Goal: Task Accomplishment & Management: Complete application form

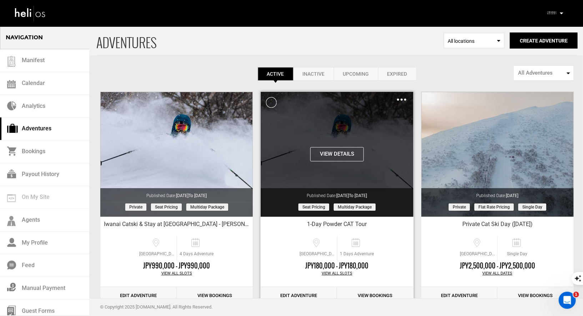
click at [401, 99] on img at bounding box center [401, 99] width 9 height 2
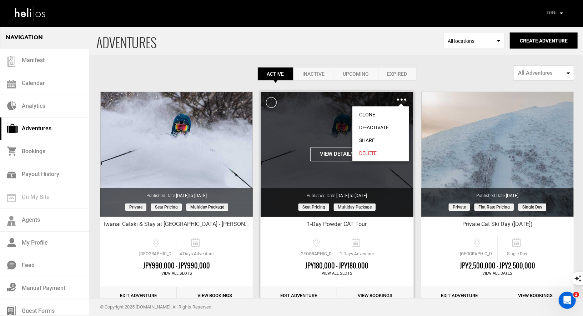
click at [374, 115] on link "Clone" at bounding box center [380, 114] width 56 height 13
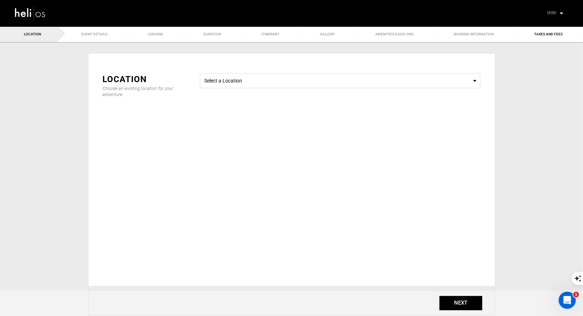
type input "Copy of 1-Day Powder CAT Tour"
checkbox input "true"
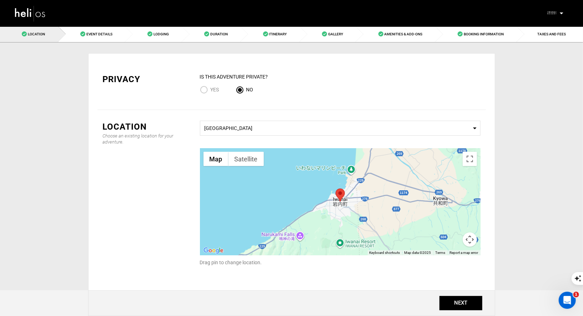
click at [202, 88] on input "Yes" at bounding box center [205, 91] width 11 height 10
radio input "true"
radio input "false"
click at [444, 301] on button "NEXT" at bounding box center [460, 303] width 43 height 14
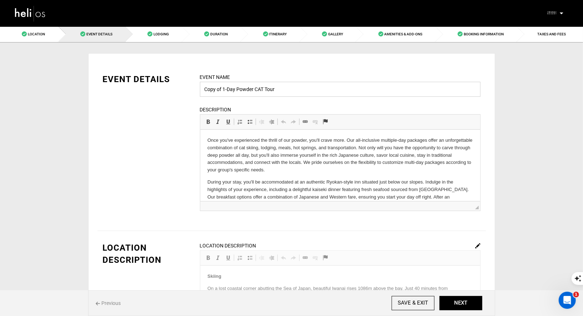
drag, startPoint x: 223, startPoint y: 87, endPoint x: 184, endPoint y: 87, distance: 38.5
click at [186, 87] on div "EVENT DETAILS Event Name Copy of 1-Day Powder CAT Tour Event name can not be le…" at bounding box center [291, 146] width 388 height 147
click at [273, 88] on input "1-Day Powder CAT Tour" at bounding box center [340, 89] width 280 height 15
type input "1-Day Powder CAT Tour: [PERSON_NAME]"
click at [459, 305] on button "NEXT" at bounding box center [460, 303] width 43 height 14
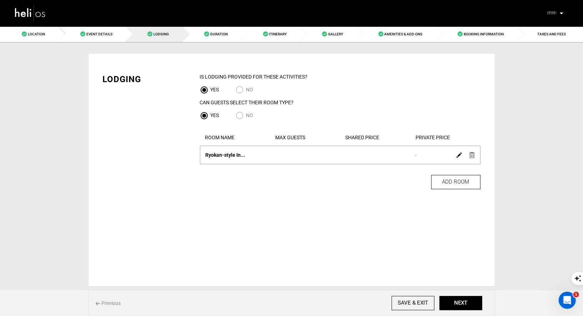
click at [468, 156] on div at bounding box center [465, 154] width 25 height 10
click at [471, 154] on img at bounding box center [471, 155] width 5 height 6
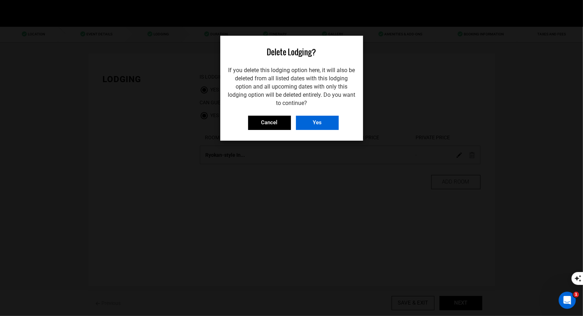
click at [314, 116] on input "Yes" at bounding box center [317, 123] width 43 height 14
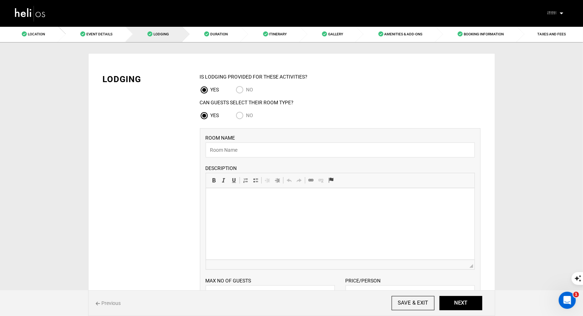
click at [238, 117] on input "No" at bounding box center [240, 116] width 11 height 10
radio input "true"
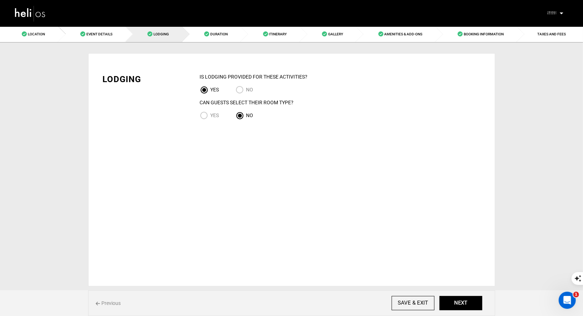
click at [239, 92] on input "NO" at bounding box center [240, 91] width 11 height 10
radio input "true"
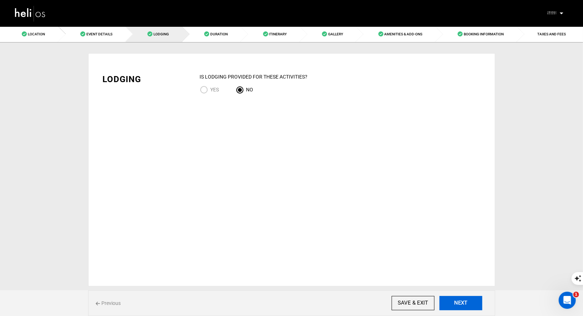
click at [458, 305] on button "NEXT" at bounding box center [460, 303] width 43 height 14
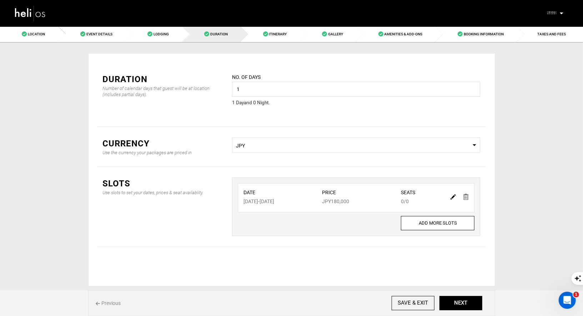
click at [453, 196] on img at bounding box center [452, 196] width 5 height 5
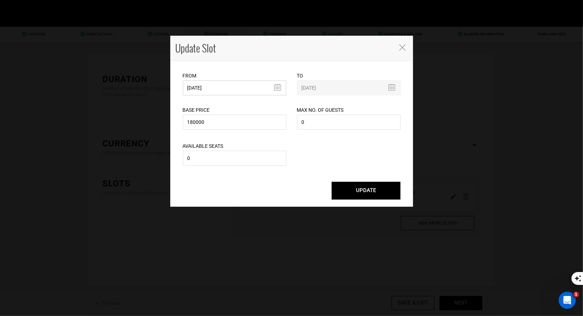
click at [245, 90] on input "04/30/2026" at bounding box center [234, 87] width 103 height 15
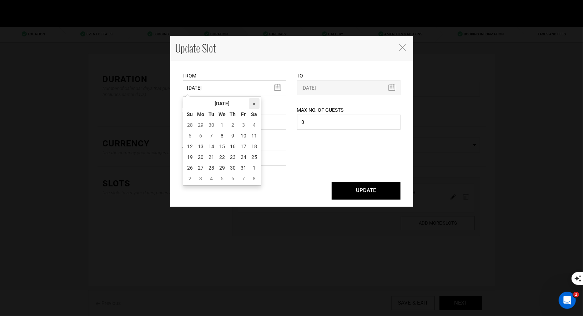
click at [252, 103] on th "»" at bounding box center [254, 103] width 11 height 11
click at [194, 145] on td "11" at bounding box center [189, 146] width 11 height 11
type input "01/11/2026"
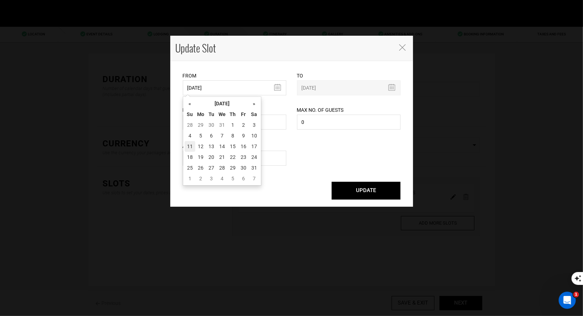
type input "01/11/2026"
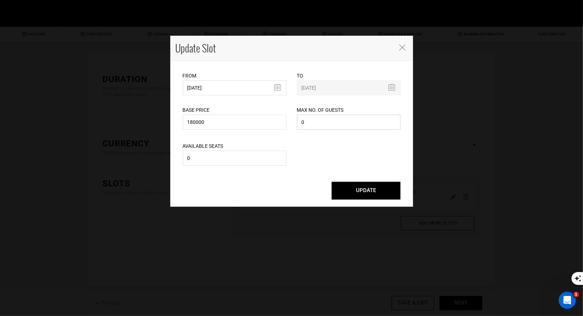
click at [331, 120] on input "0" at bounding box center [348, 122] width 103 height 15
type input "6"
click at [245, 162] on input "0" at bounding box center [234, 158] width 103 height 15
type input "6"
click at [364, 194] on button "UPDATE" at bounding box center [365, 191] width 69 height 18
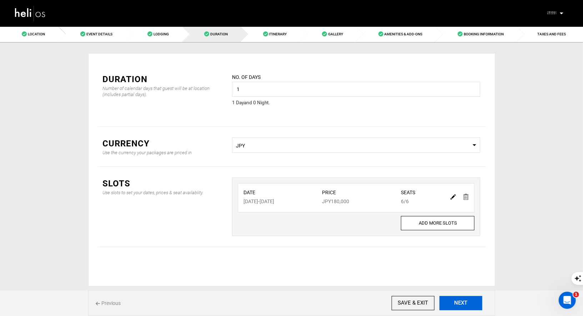
click at [464, 300] on button "NEXT" at bounding box center [460, 303] width 43 height 14
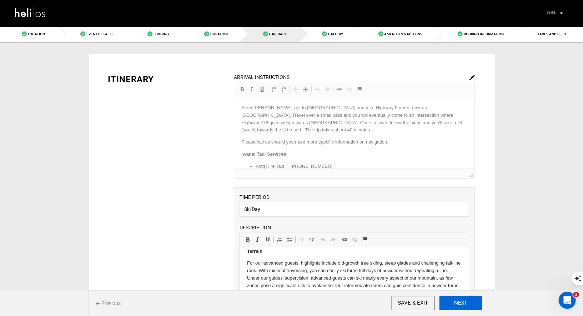
click at [452, 305] on button "NEXT" at bounding box center [460, 303] width 43 height 14
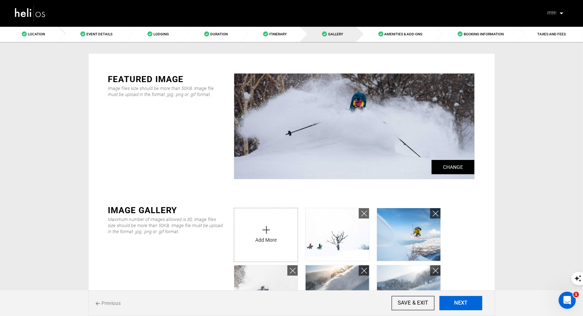
click at [461, 305] on button "NEXT" at bounding box center [460, 303] width 43 height 14
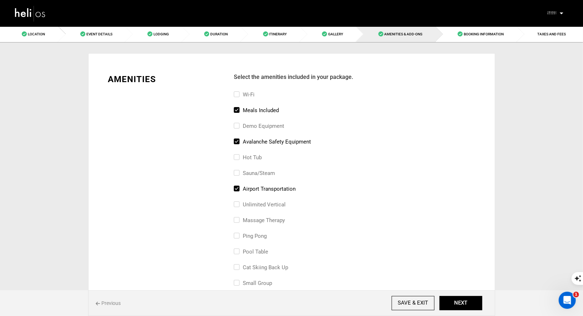
click at [236, 187] on input "airport transportation" at bounding box center [236, 192] width 5 height 16
checkbox input "false"
click at [458, 301] on button "NEXT" at bounding box center [460, 303] width 43 height 14
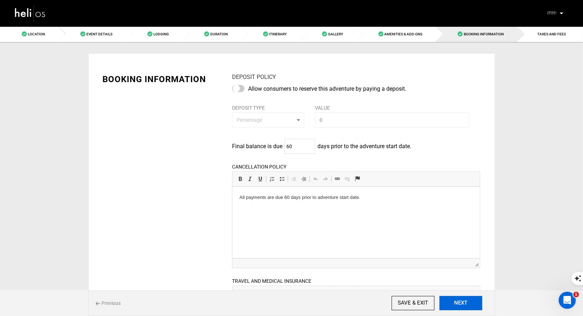
click at [463, 306] on button "NEXT" at bounding box center [460, 303] width 43 height 14
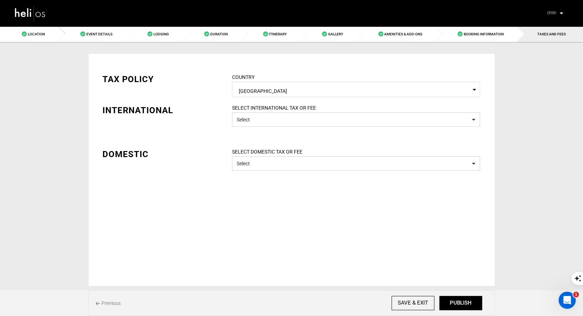
click at [352, 126] on div "SELECT INTERNATIONAL TAX OR FEE Select" at bounding box center [356, 119] width 259 height 30
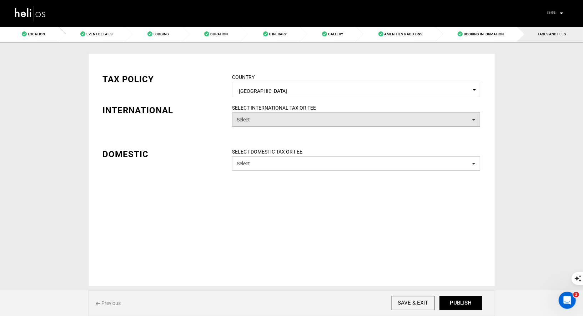
click at [359, 117] on button "Select" at bounding box center [356, 119] width 248 height 14
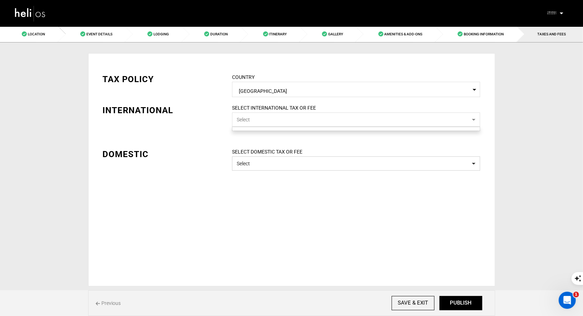
click at [359, 117] on button "Select" at bounding box center [356, 119] width 248 height 14
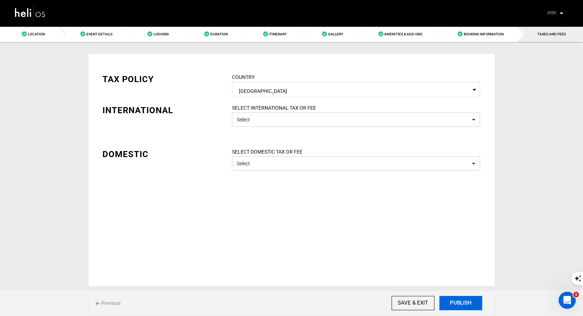
click at [464, 303] on button "PUBLISH" at bounding box center [460, 303] width 43 height 14
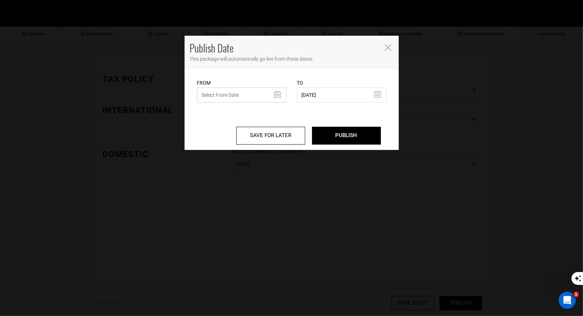
click at [244, 89] on input "text" at bounding box center [241, 94] width 89 height 15
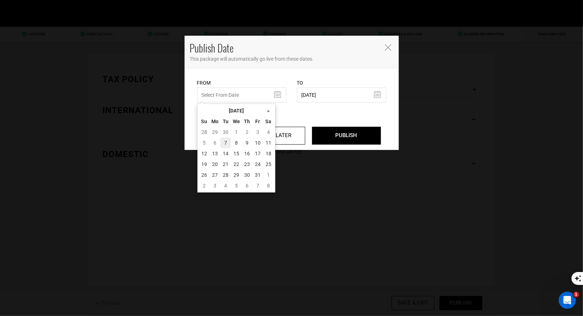
click at [225, 141] on td "7" at bounding box center [225, 142] width 11 height 11
type input "10/07/2025"
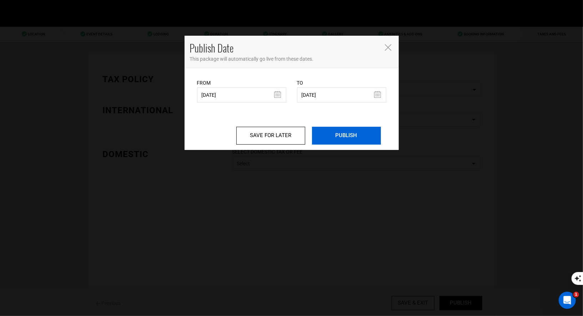
click at [335, 142] on input "PUBLISH" at bounding box center [346, 136] width 69 height 18
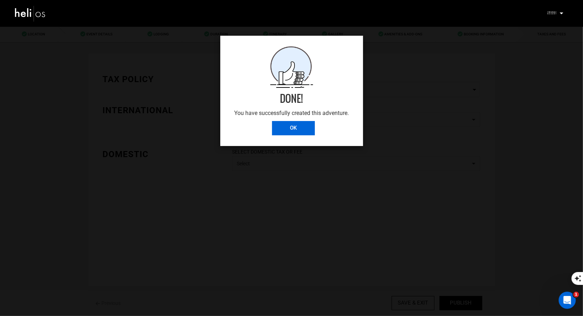
click at [295, 128] on input "OK" at bounding box center [293, 128] width 43 height 14
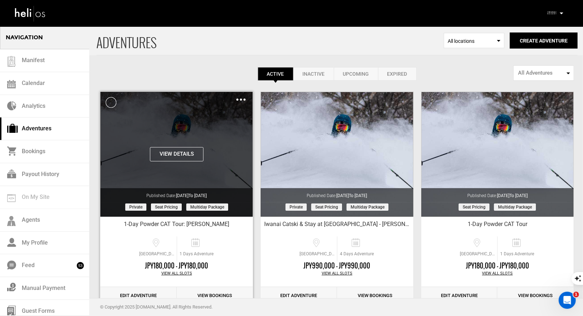
click at [240, 97] on div "Clone De-Activate Share Delete" at bounding box center [240, 99] width 9 height 8
click at [242, 101] on div "Clone De-Activate Share Delete" at bounding box center [240, 99] width 9 height 8
click at [240, 97] on div "Clone De-Activate Share Delete" at bounding box center [240, 99] width 9 height 8
click at [243, 95] on div "View Details Clone De-Activate Share Delete" at bounding box center [176, 98] width 152 height 12
click at [239, 97] on div "Clone De-Activate Share Delete" at bounding box center [240, 99] width 9 height 8
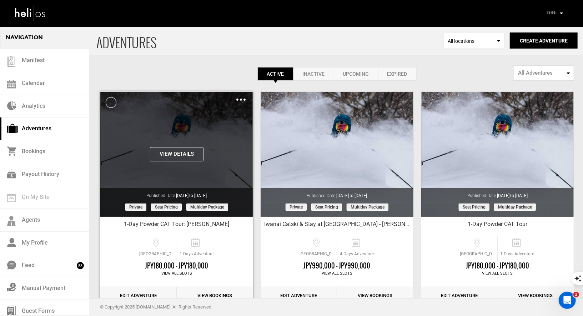
click at [242, 98] on img at bounding box center [240, 99] width 9 height 2
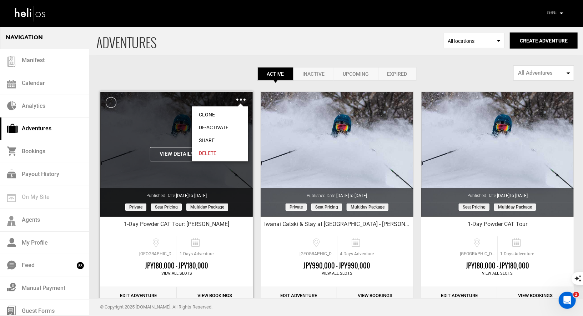
click at [204, 141] on link "Share" at bounding box center [220, 140] width 56 height 13
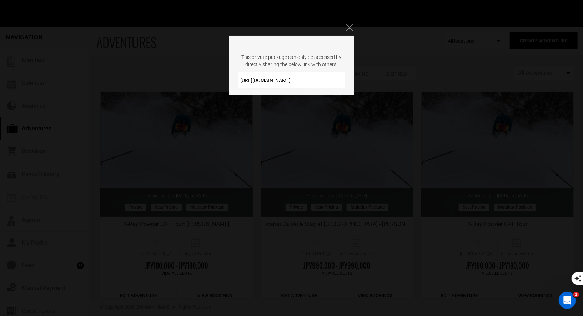
click at [288, 78] on input "https://heli.life/FZhKIE" at bounding box center [291, 80] width 107 height 16
click at [348, 29] on icon "Close" at bounding box center [349, 27] width 6 height 6
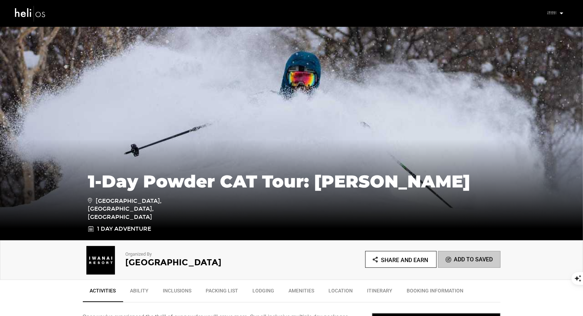
click at [562, 12] on p at bounding box center [561, 13] width 4 height 8
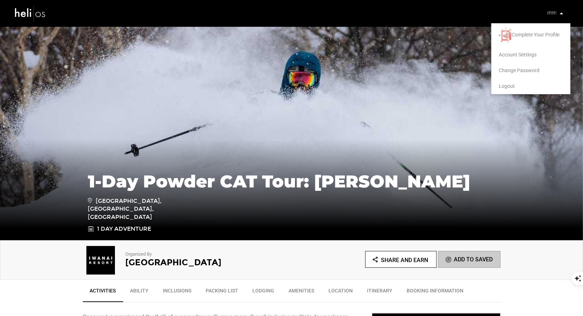
click at [502, 85] on span "Logout" at bounding box center [506, 86] width 16 height 6
